Goal: Task Accomplishment & Management: Complete application form

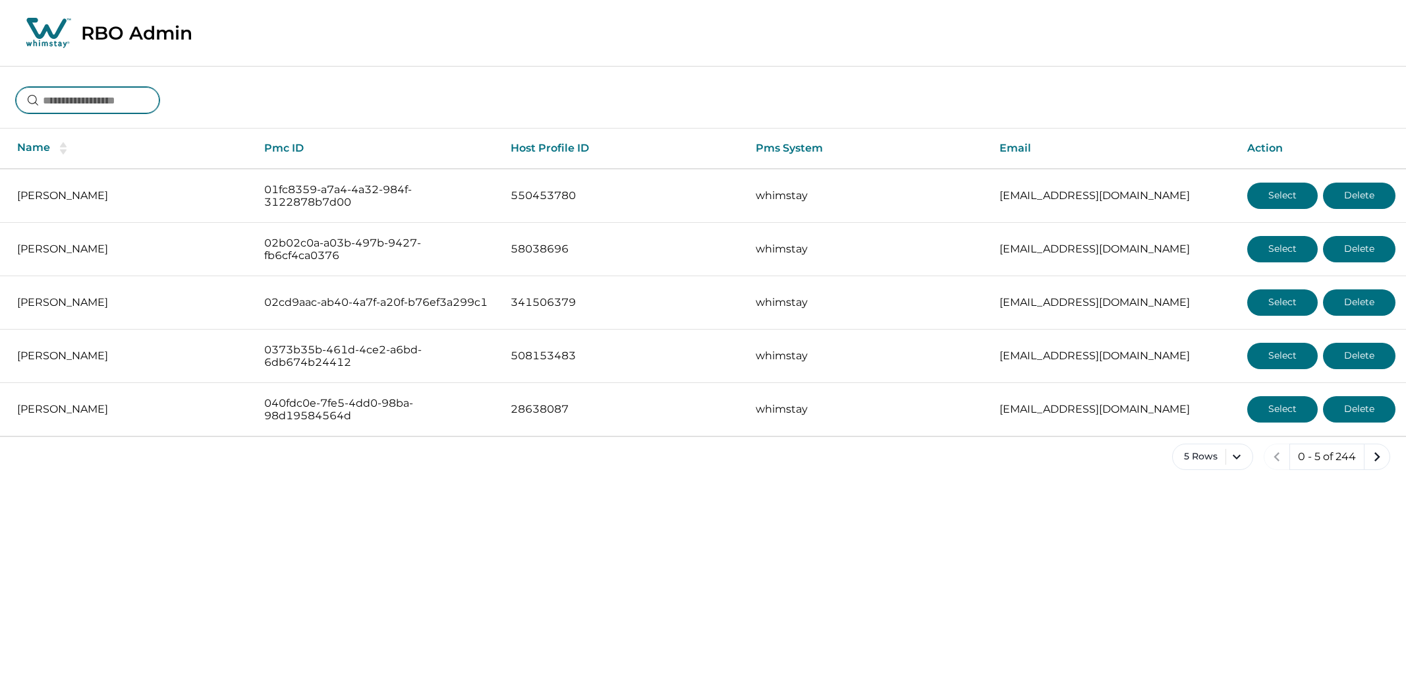
click at [135, 98] on input at bounding box center [88, 100] width 144 height 26
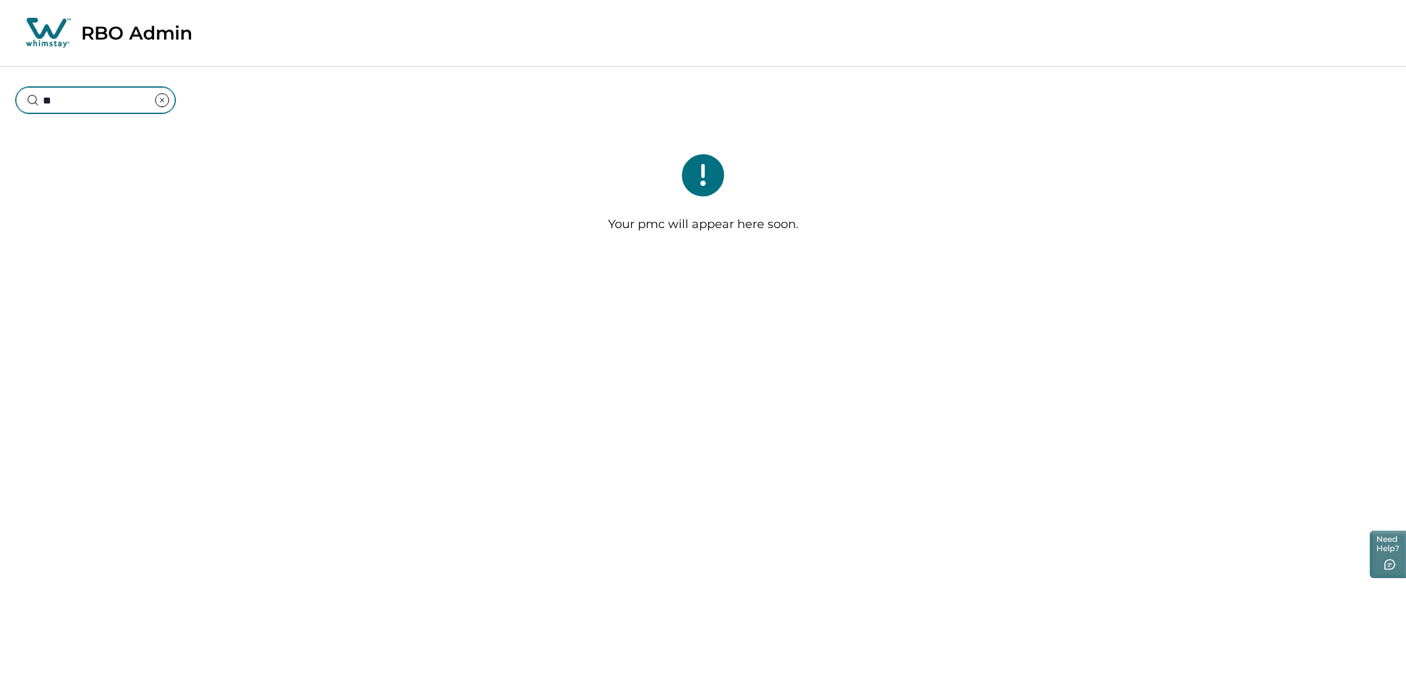
type input "*"
type input "**********"
click at [570, 158] on div "Your pmc will appear here soon." at bounding box center [703, 198] width 1406 height 141
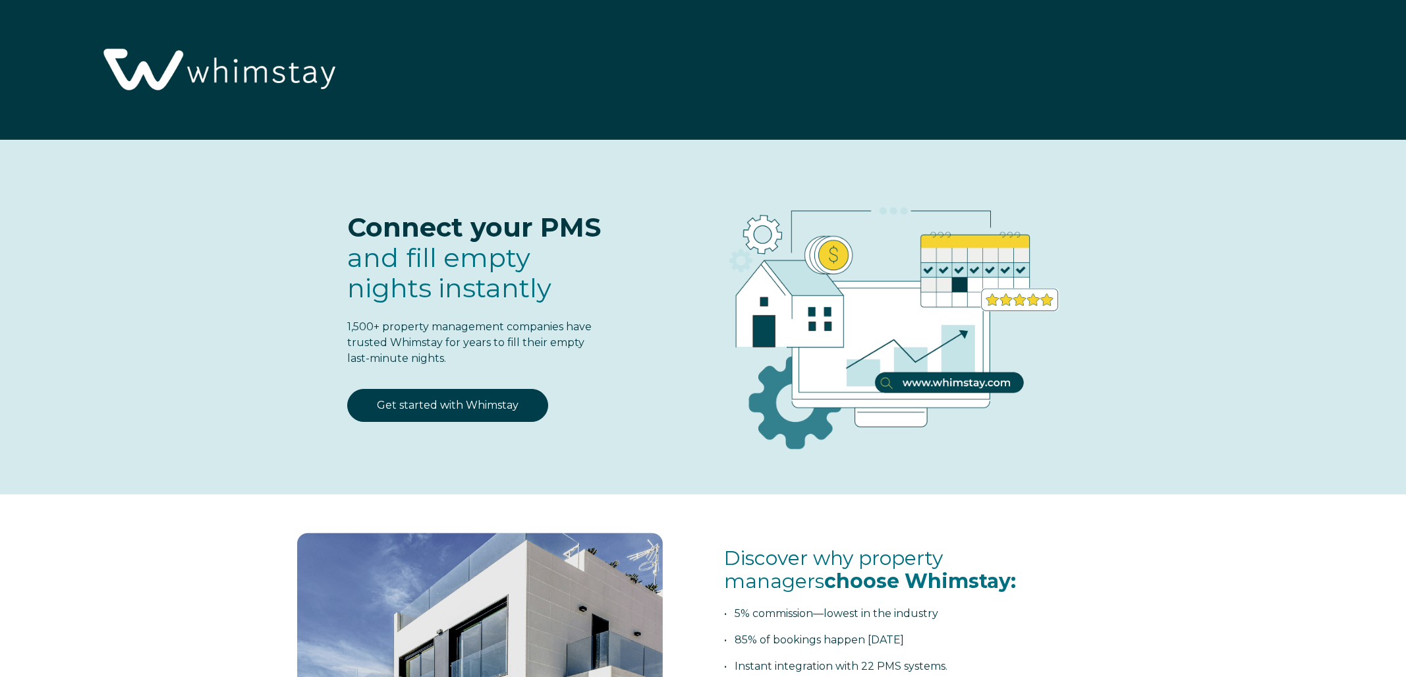
select select "US"
select select "Standard"
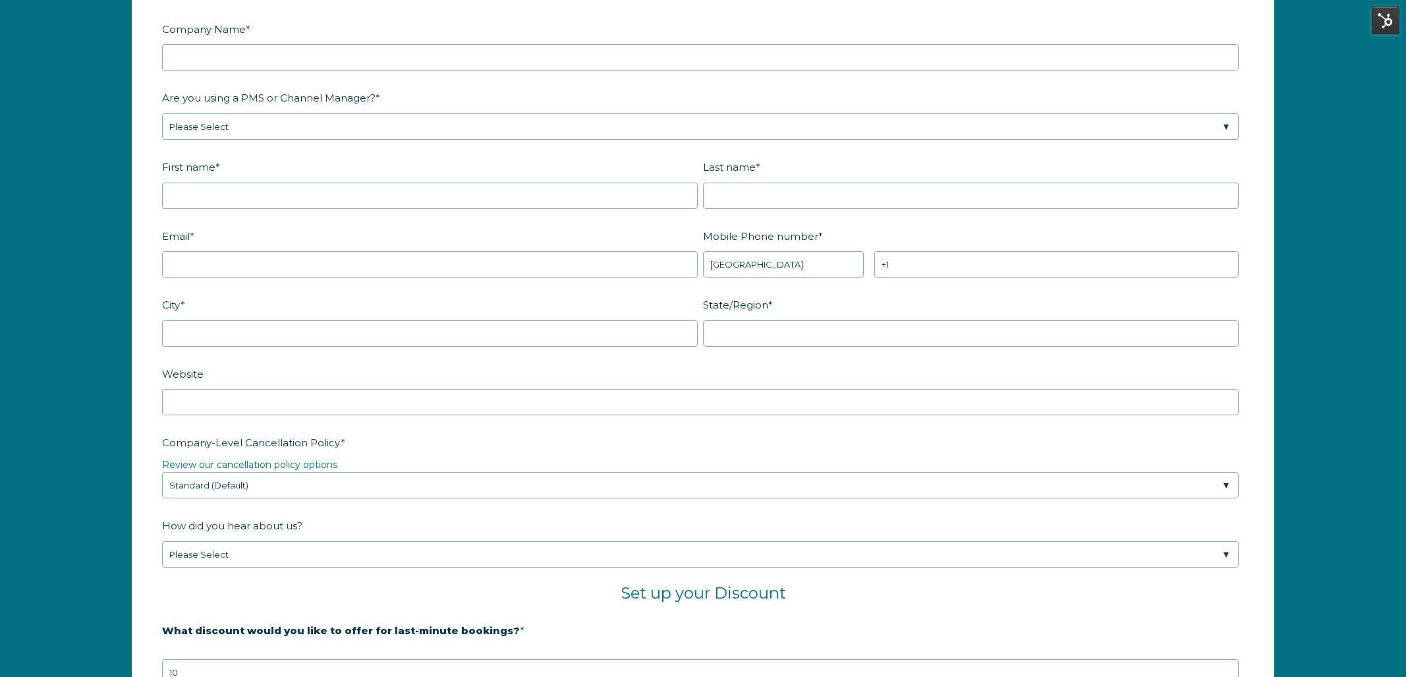
scroll to position [1808, 0]
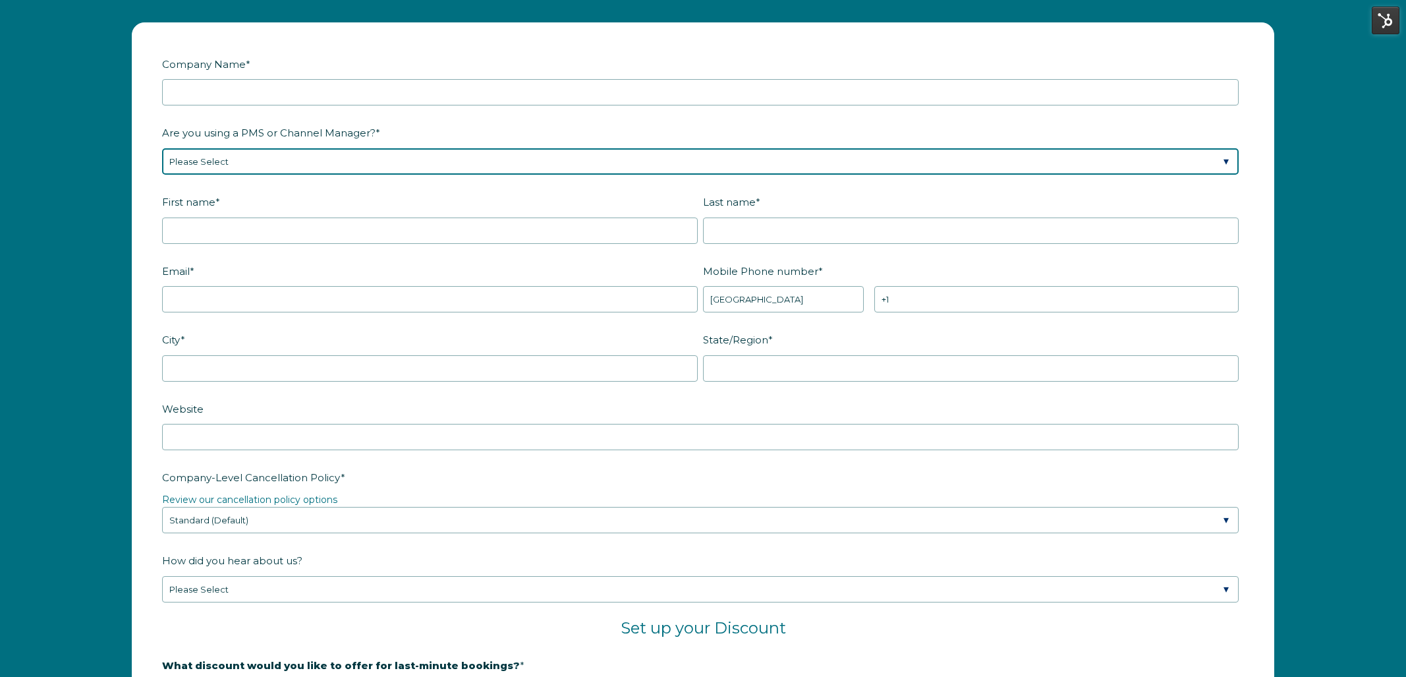
click at [596, 173] on select "Please Select Barefoot BookingPal Boost Brightside CiiRUS Escapia Guesty Hostaw…" at bounding box center [700, 161] width 1077 height 26
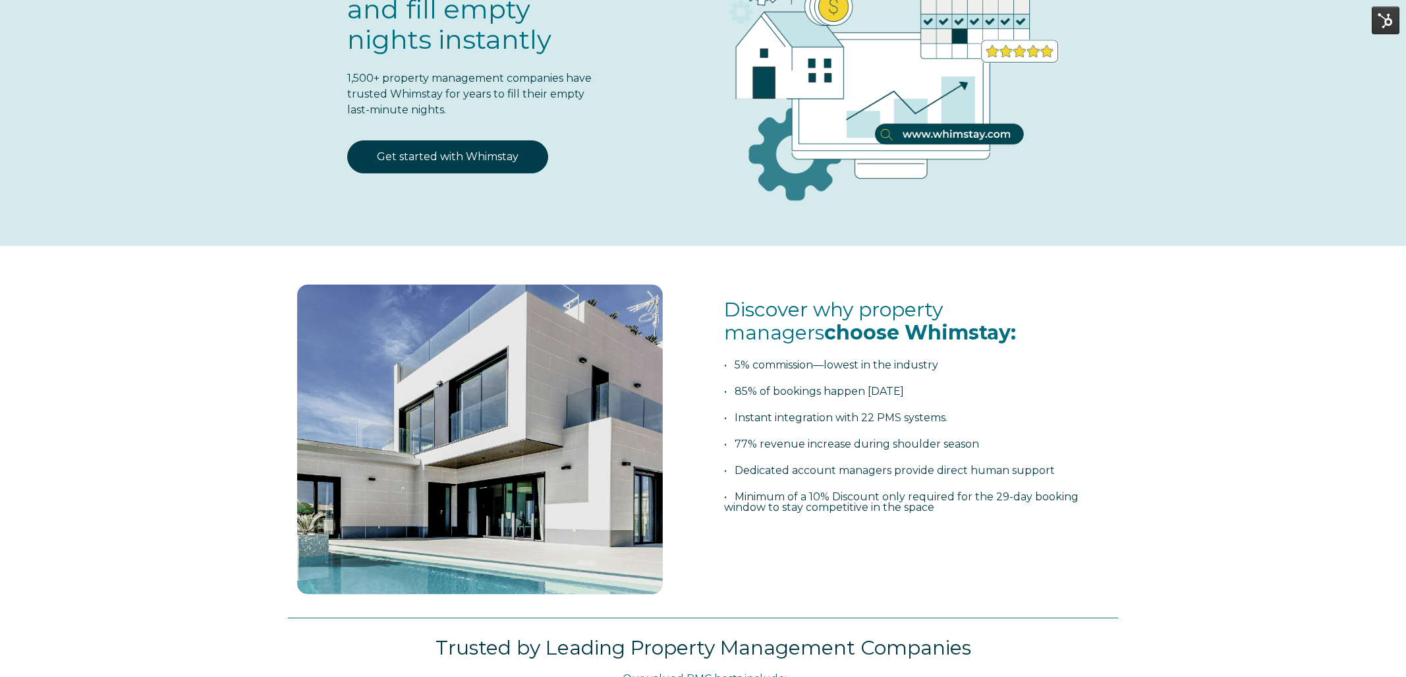
scroll to position [187, 0]
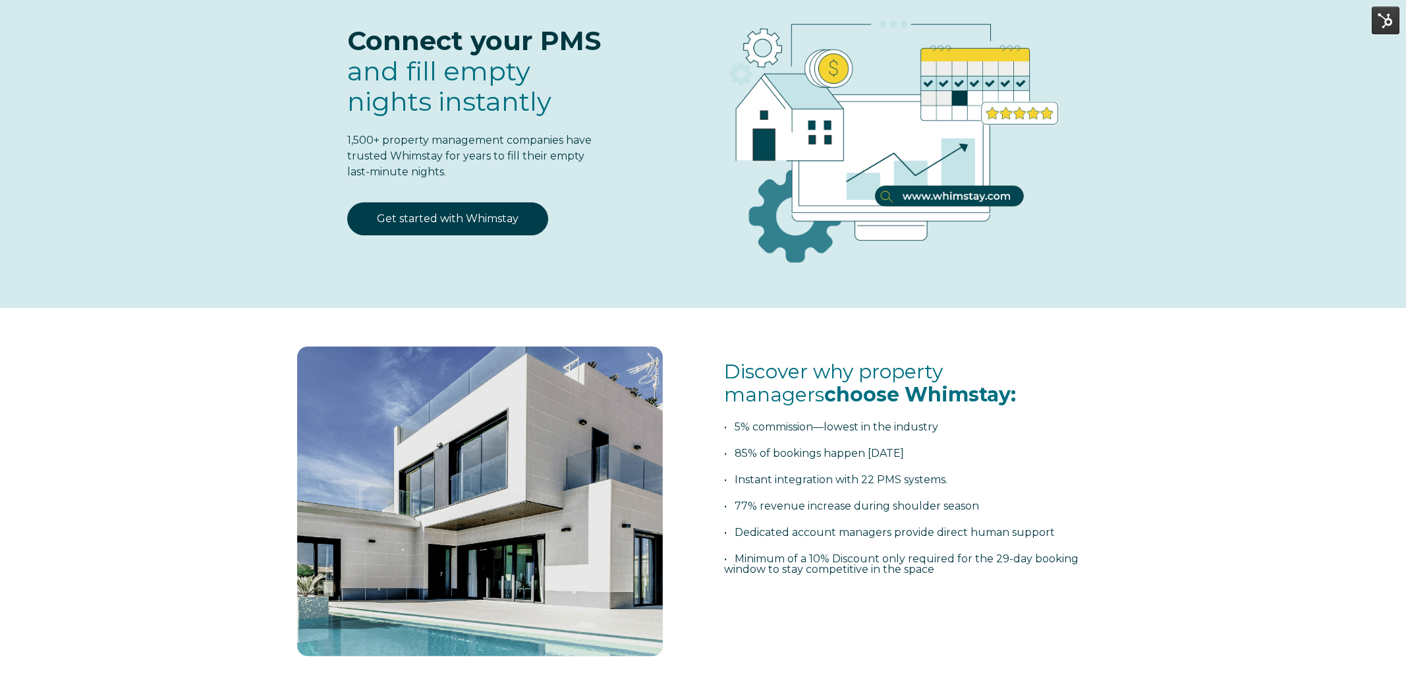
click at [281, 251] on div "Connect your PMS and fill empty nights instantly 1,500+ property management com…" at bounding box center [703, 134] width 857 height 309
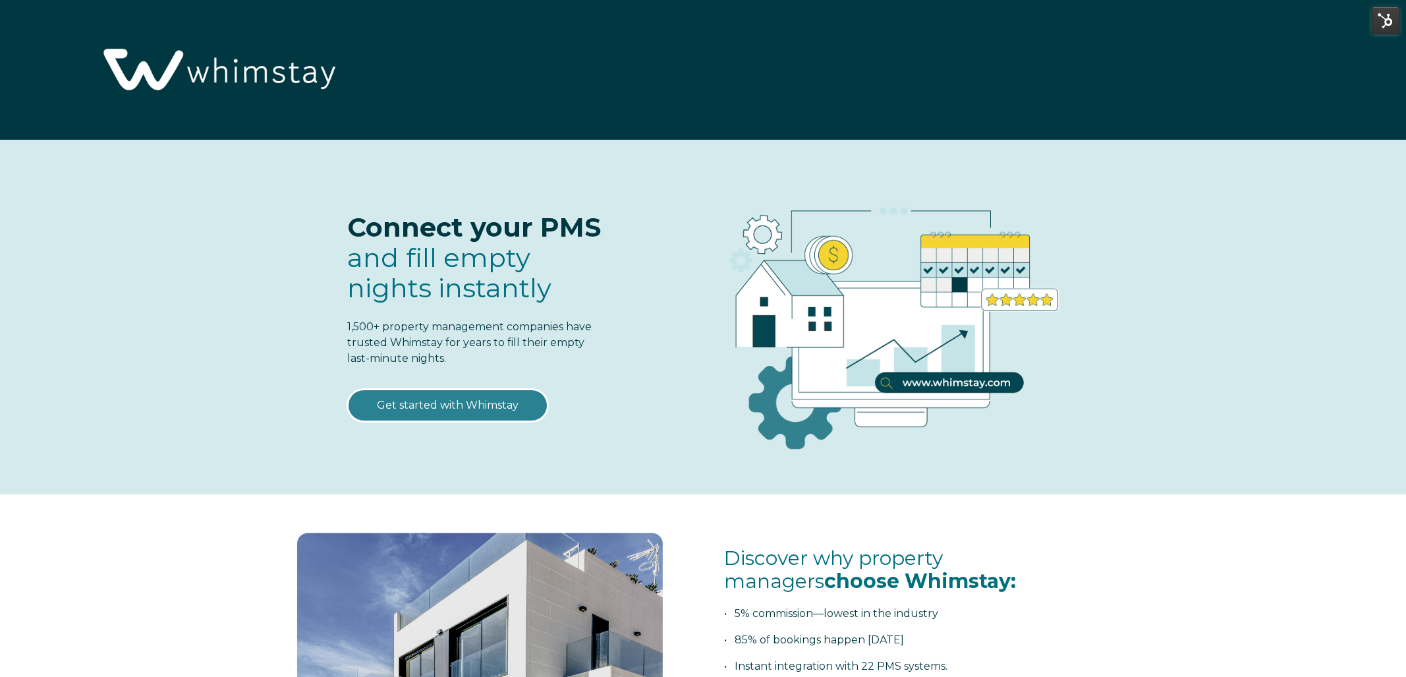
click at [442, 406] on link "Get started with Whimstay" at bounding box center [447, 405] width 201 height 33
